Goal: Task Accomplishment & Management: Use online tool/utility

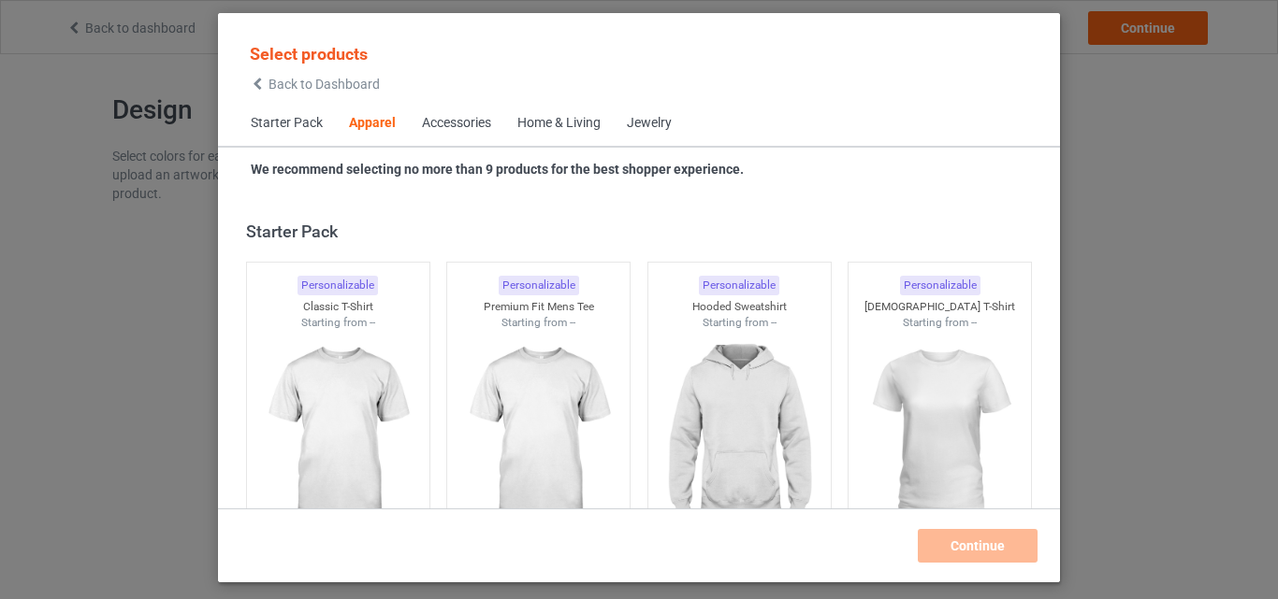
scroll to position [697, 0]
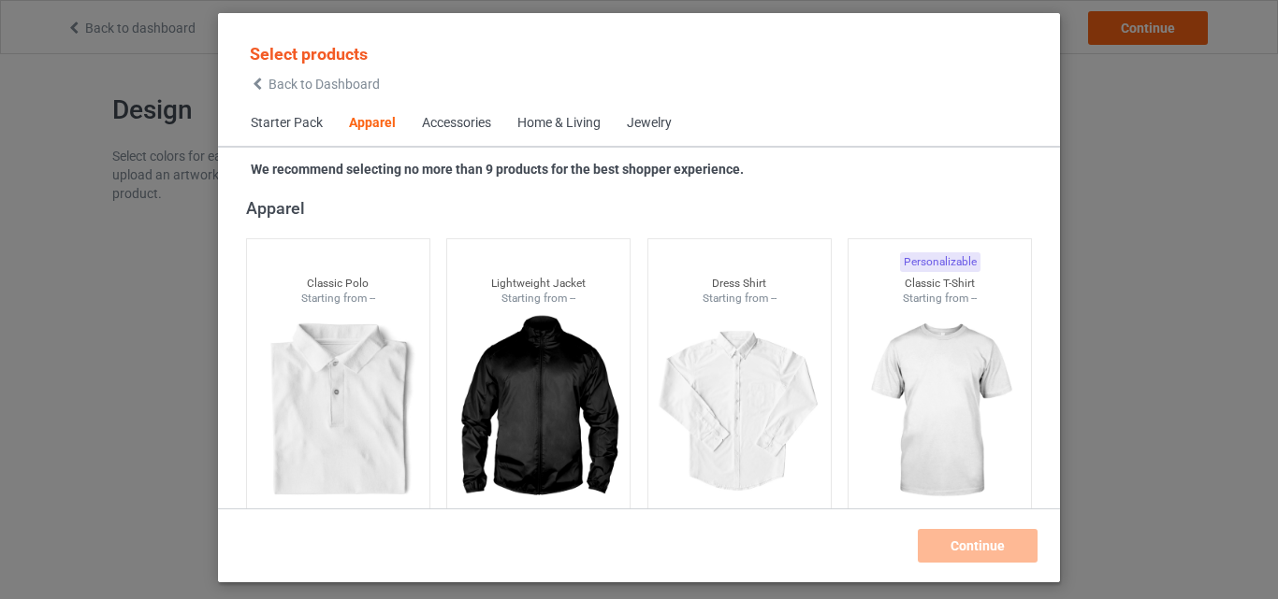
click at [296, 92] on span "Back to Dashboard" at bounding box center [323, 84] width 111 height 15
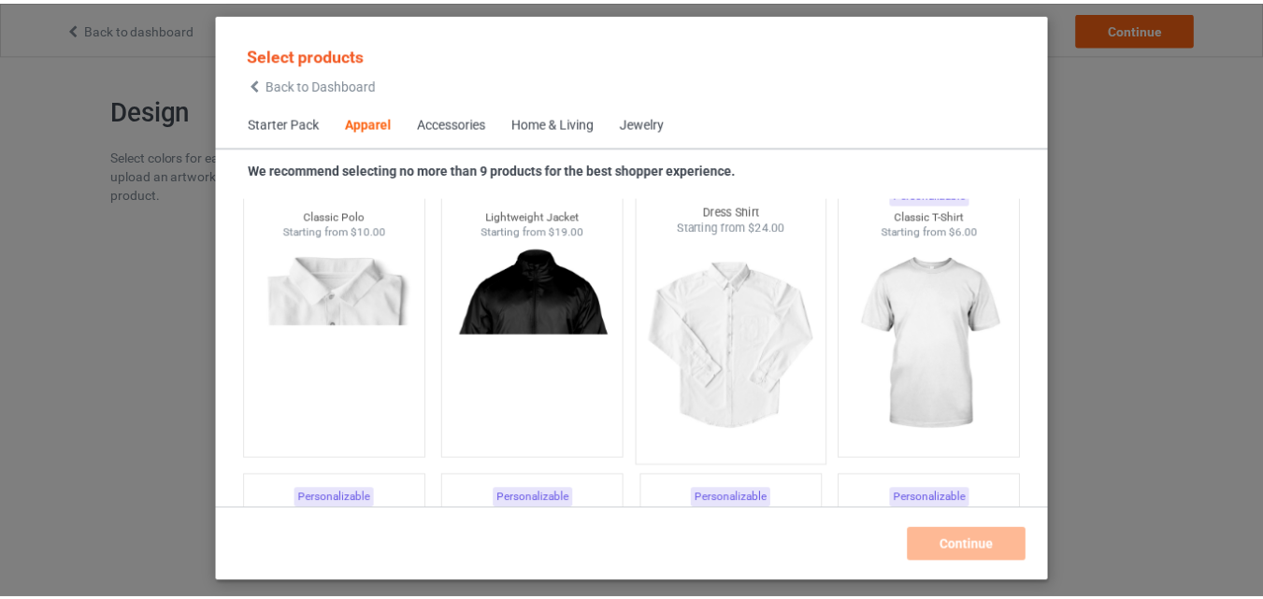
scroll to position [711, 0]
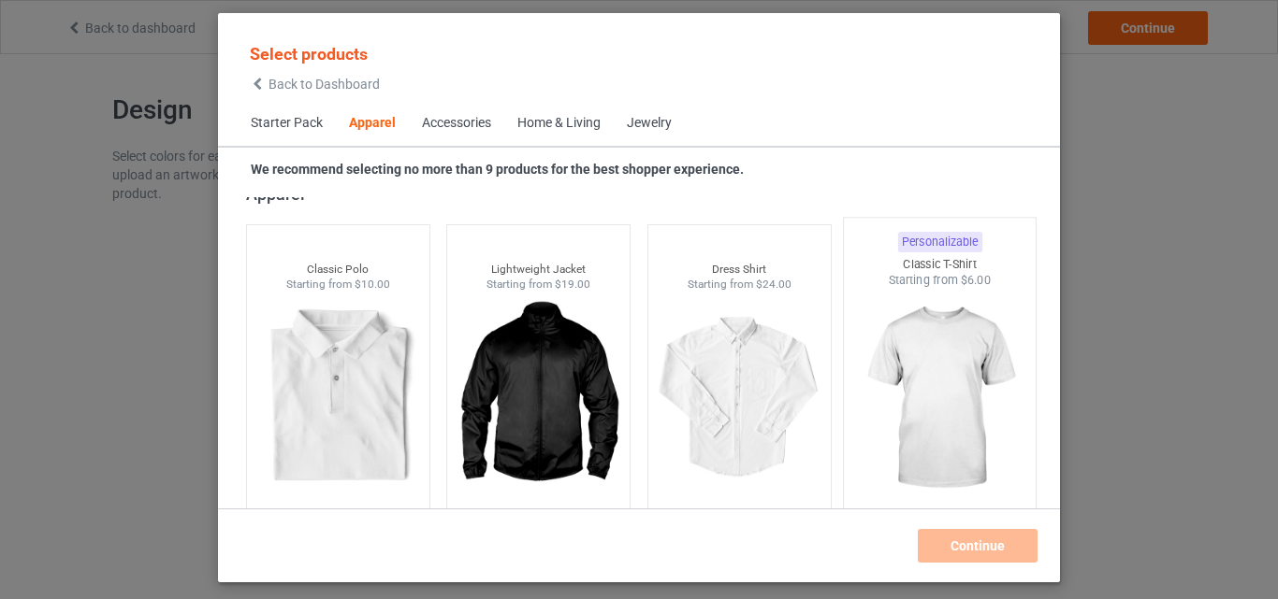
click at [955, 363] on img at bounding box center [940, 399] width 176 height 220
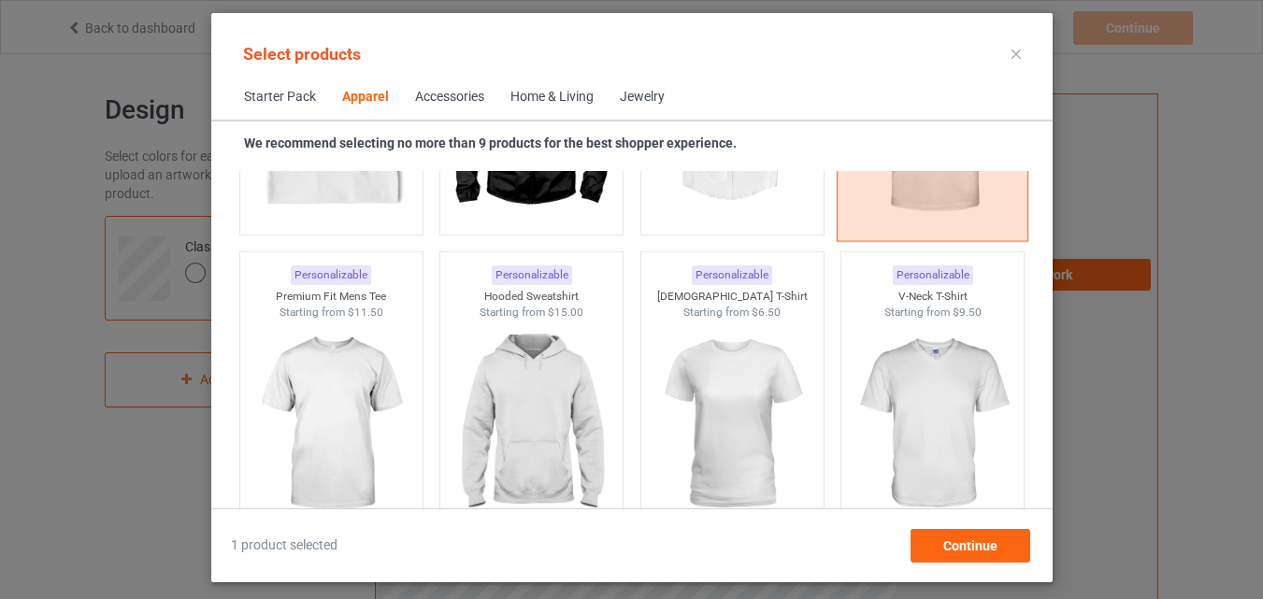
scroll to position [981, 0]
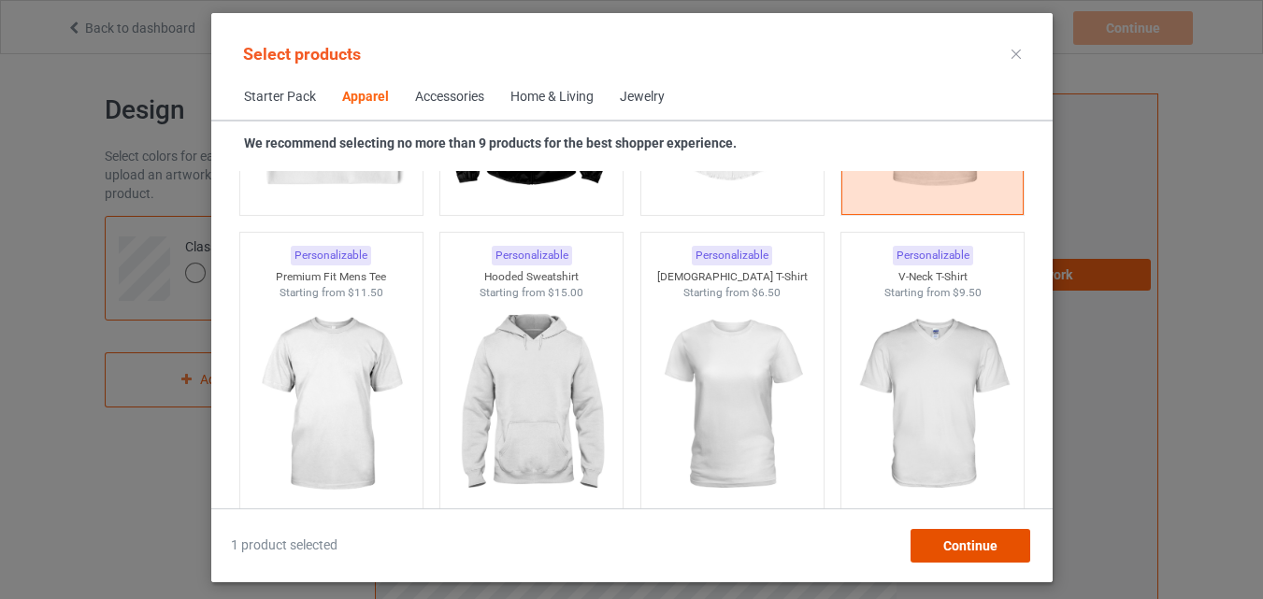
click at [983, 542] on span "Continue" at bounding box center [970, 546] width 54 height 15
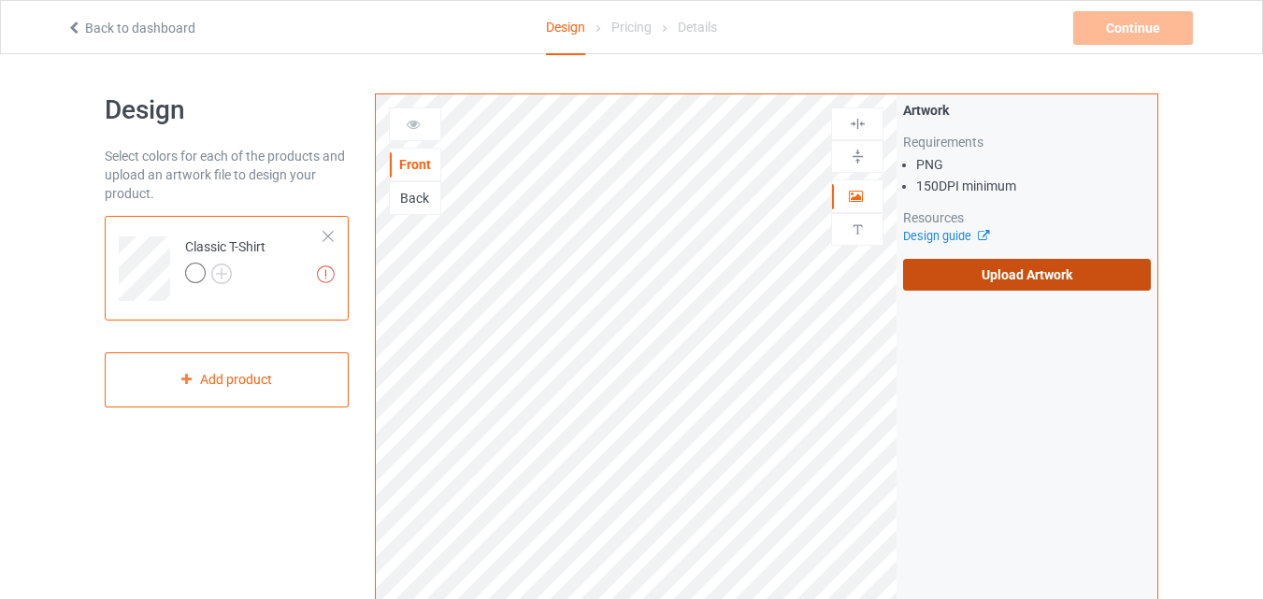
click at [1031, 289] on label "Upload Artwork" at bounding box center [1027, 275] width 248 height 32
click at [0, 0] on input "Upload Artwork" at bounding box center [0, 0] width 0 height 0
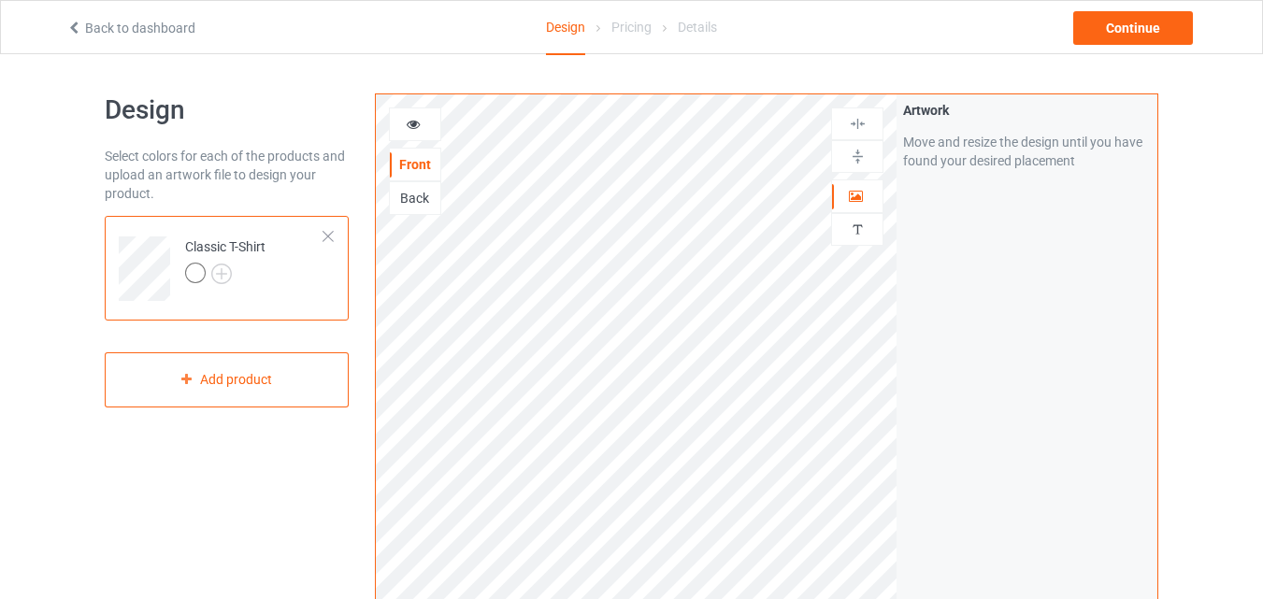
click at [330, 237] on div at bounding box center [328, 236] width 13 height 13
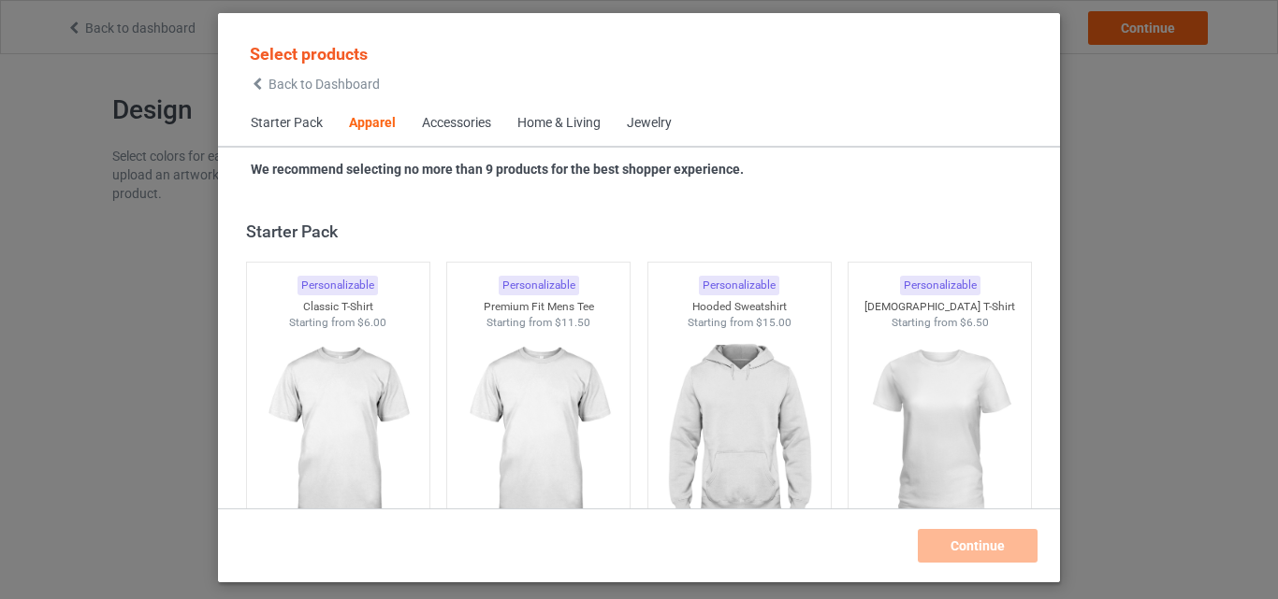
scroll to position [697, 0]
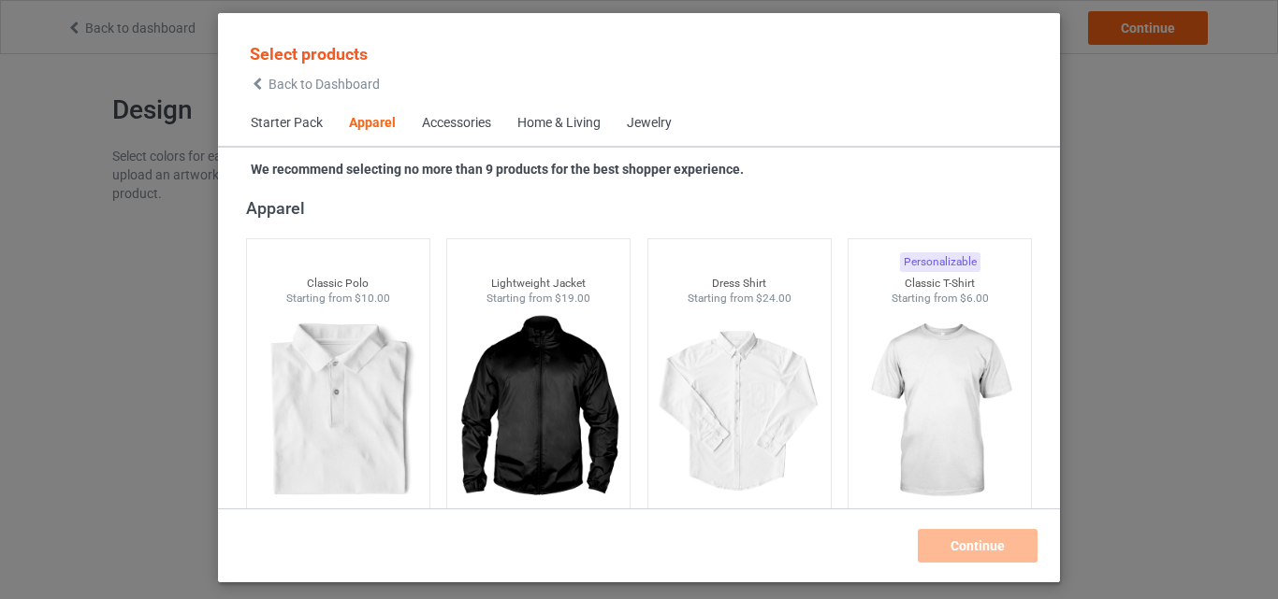
click at [260, 88] on icon at bounding box center [258, 84] width 16 height 13
